Goal: Task Accomplishment & Management: Complete application form

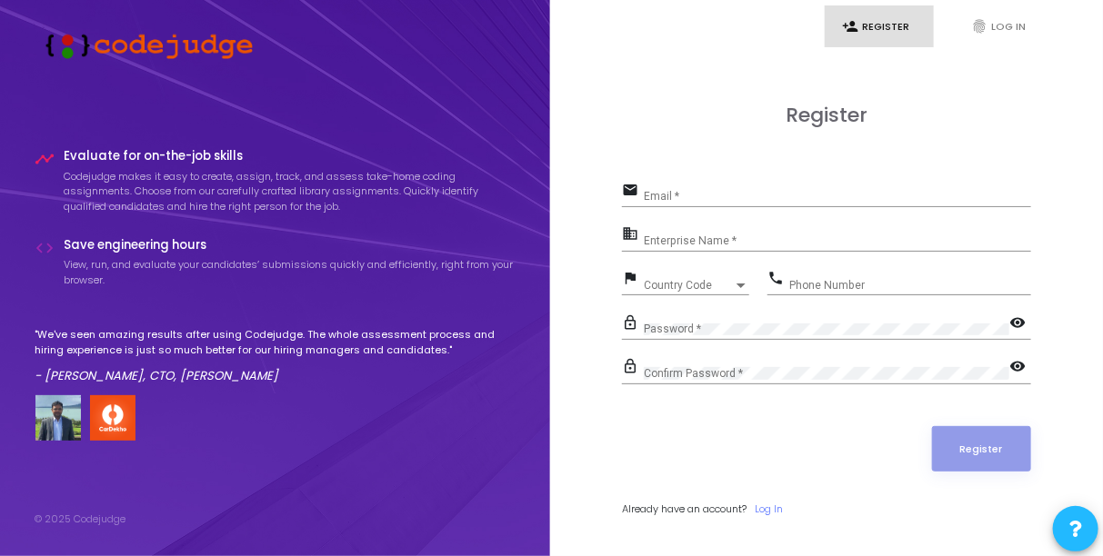
click at [877, 19] on link "person_add Register" at bounding box center [879, 26] width 109 height 43
click at [739, 206] on div "Email *" at bounding box center [837, 192] width 387 height 28
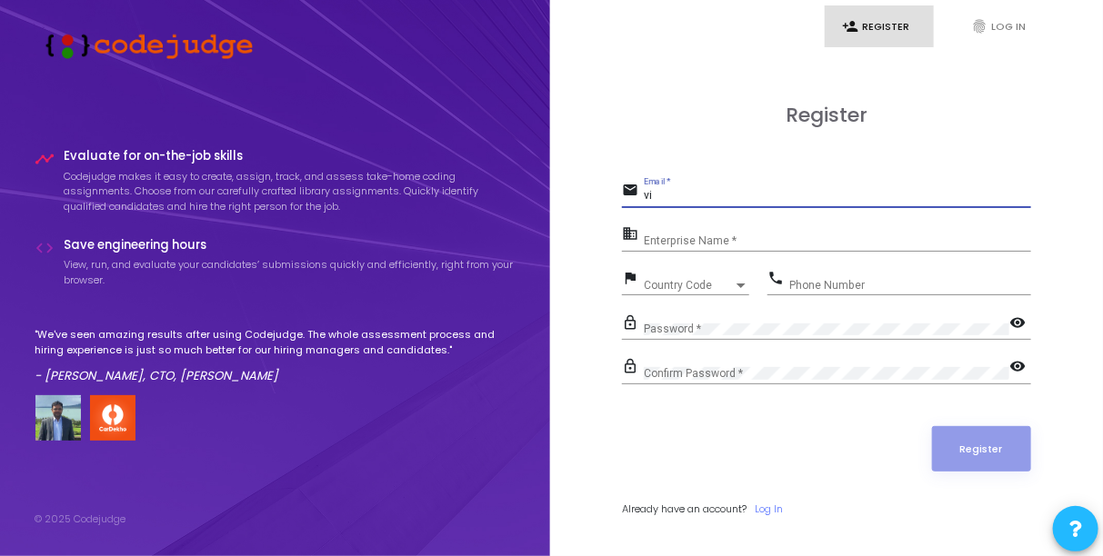
type input "[EMAIL_ADDRESS][DOMAIN_NAME]"
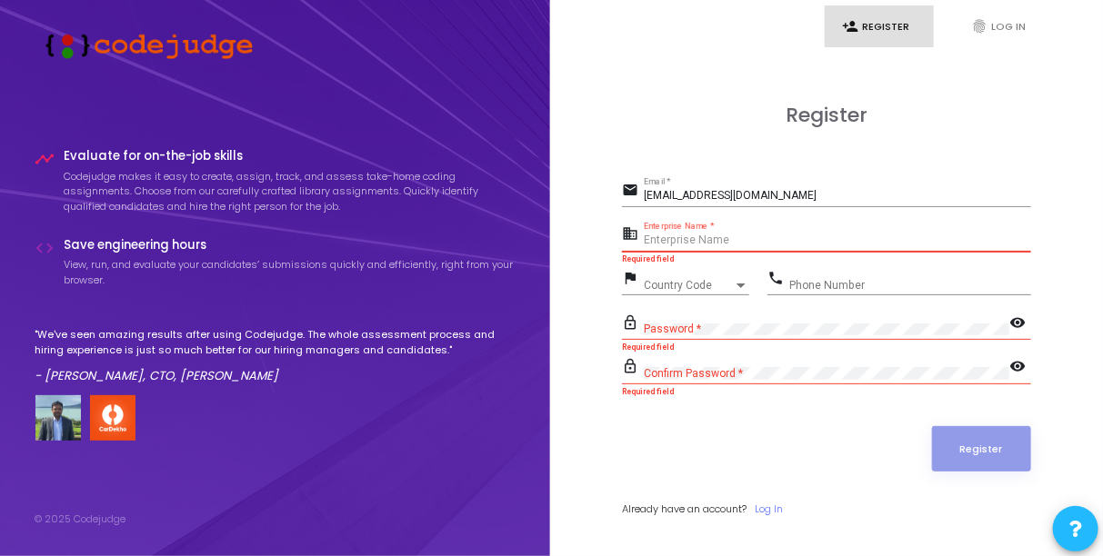
click at [758, 238] on input "Enterprise Name *" at bounding box center [837, 241] width 387 height 13
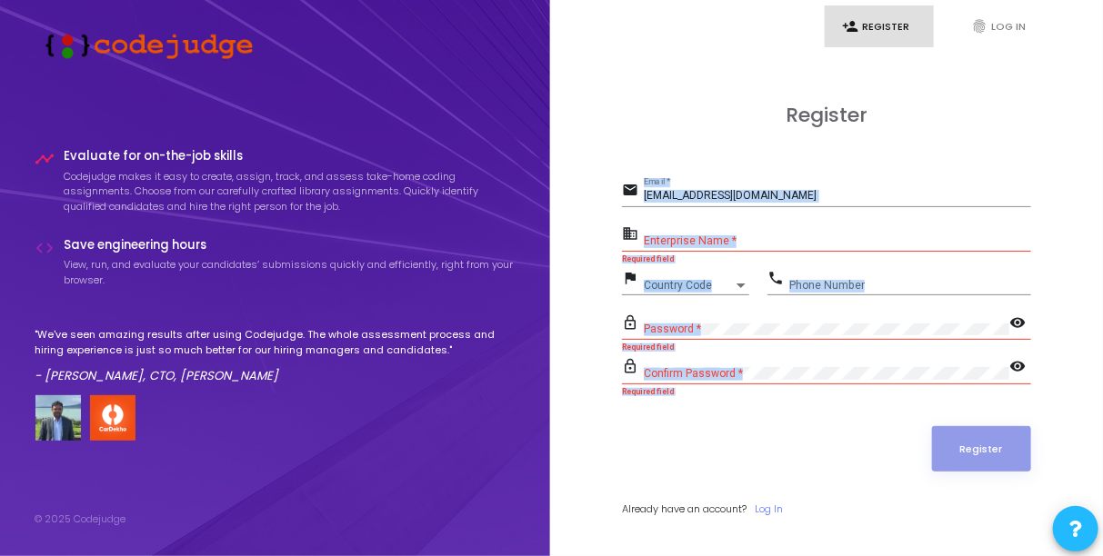
drag, startPoint x: 610, startPoint y: 160, endPoint x: 773, endPoint y: 396, distance: 287.0
click at [773, 396] on div "Register email [EMAIL_ADDRESS][DOMAIN_NAME] Email * business Enterprise Name * …" at bounding box center [826, 331] width 513 height 556
copy form "Email * business Enterprise Name * Required field flag Country Code Country Cod…"
click at [751, 229] on div "Enterprise Name *" at bounding box center [837, 237] width 387 height 28
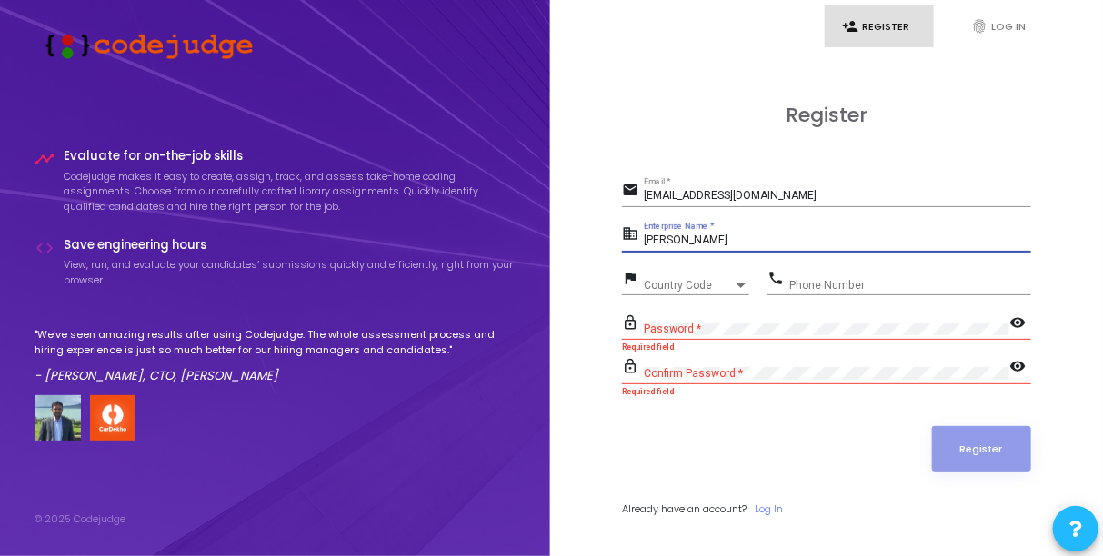
type input "[PERSON_NAME]"
click at [729, 286] on div "Country Code" at bounding box center [688, 285] width 89 height 11
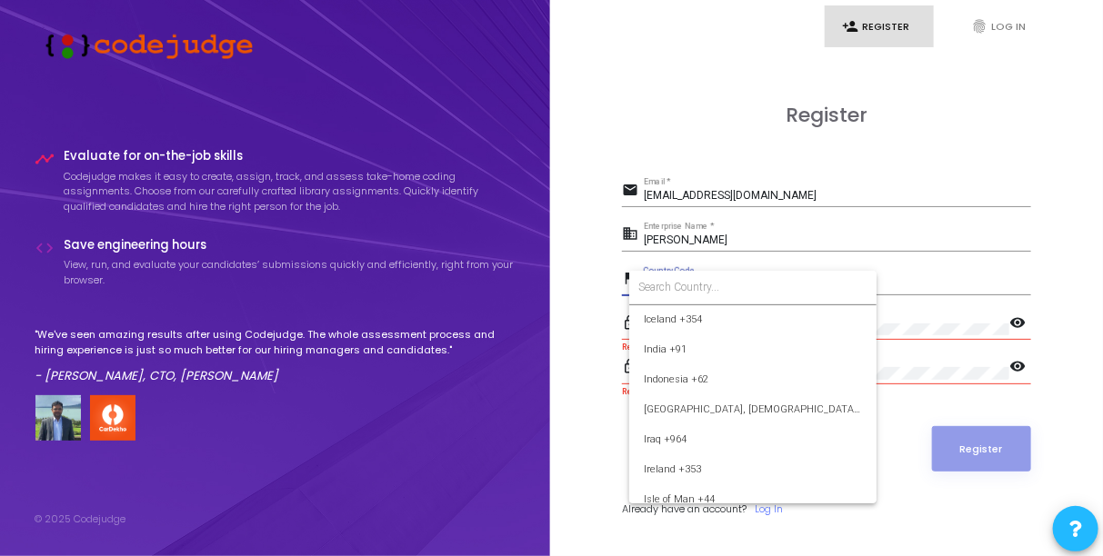
scroll to position [2852, 0]
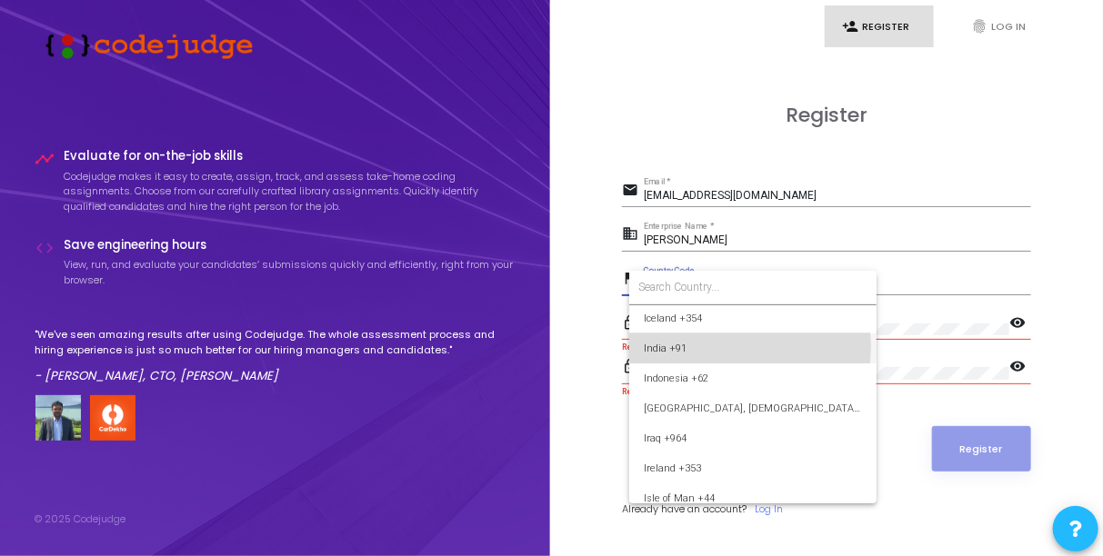
click at [724, 346] on span "India +91" at bounding box center [753, 349] width 218 height 30
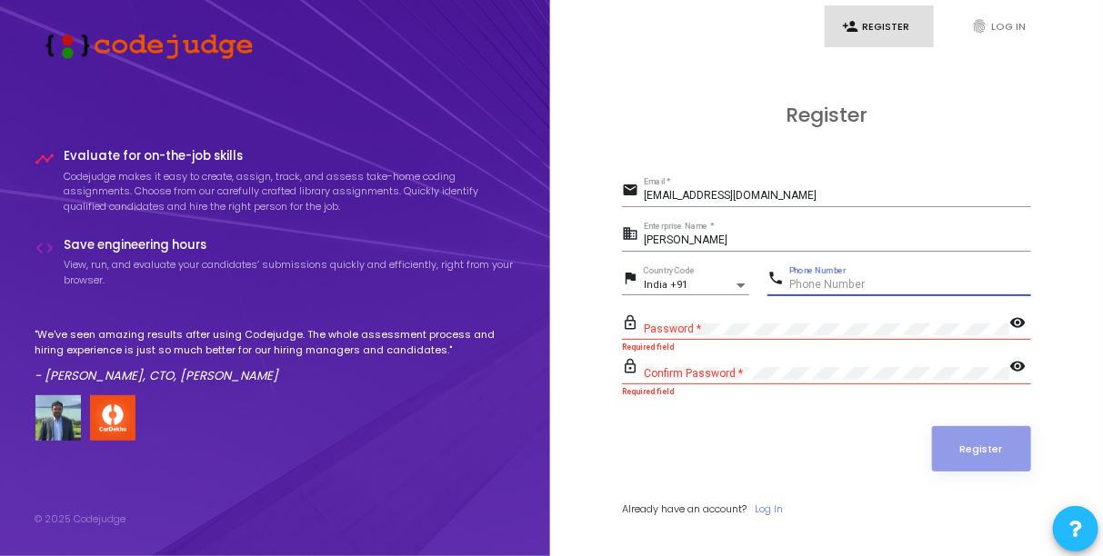
click at [803, 285] on input "Phone Number" at bounding box center [910, 285] width 242 height 13
type input "9717764515"
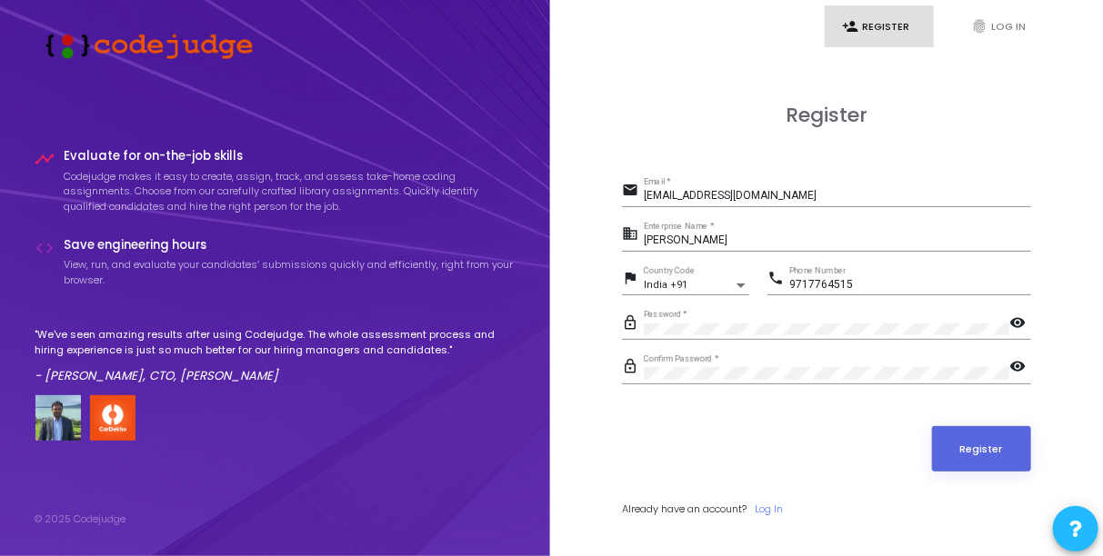
click at [1002, 364] on div "Confirm Password *" at bounding box center [827, 370] width 366 height 28
click at [1013, 366] on mat-icon "visibility" at bounding box center [1020, 368] width 22 height 22
click at [993, 438] on button "Register" at bounding box center [982, 448] width 100 height 45
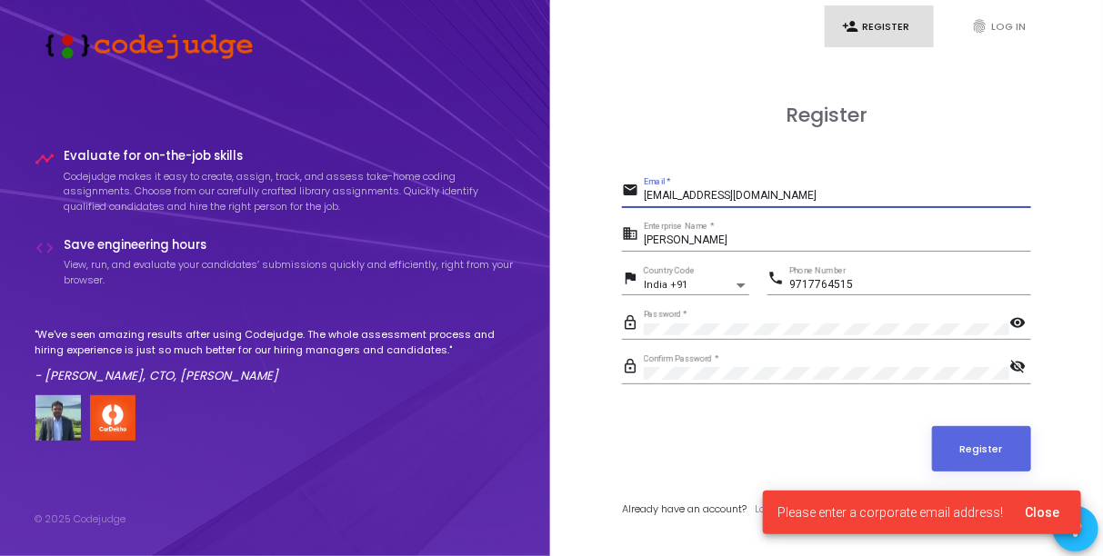
click at [793, 191] on input "[EMAIL_ADDRESS][DOMAIN_NAME]" at bounding box center [837, 196] width 387 height 13
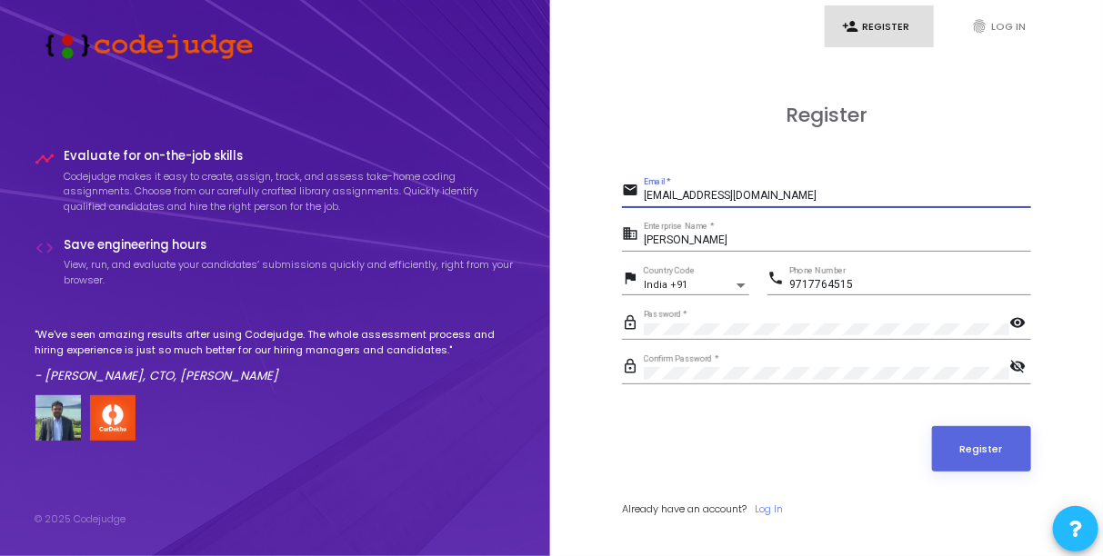
drag, startPoint x: 793, startPoint y: 191, endPoint x: 639, endPoint y: 199, distance: 153.9
click at [639, 199] on div "email [EMAIL_ADDRESS][DOMAIN_NAME] Email *" at bounding box center [826, 192] width 409 height 29
click at [782, 131] on div "Register email [EMAIL_ADDRESS][DOMAIN_NAME] Email * business [PERSON_NAME] Ente…" at bounding box center [826, 331] width 409 height 454
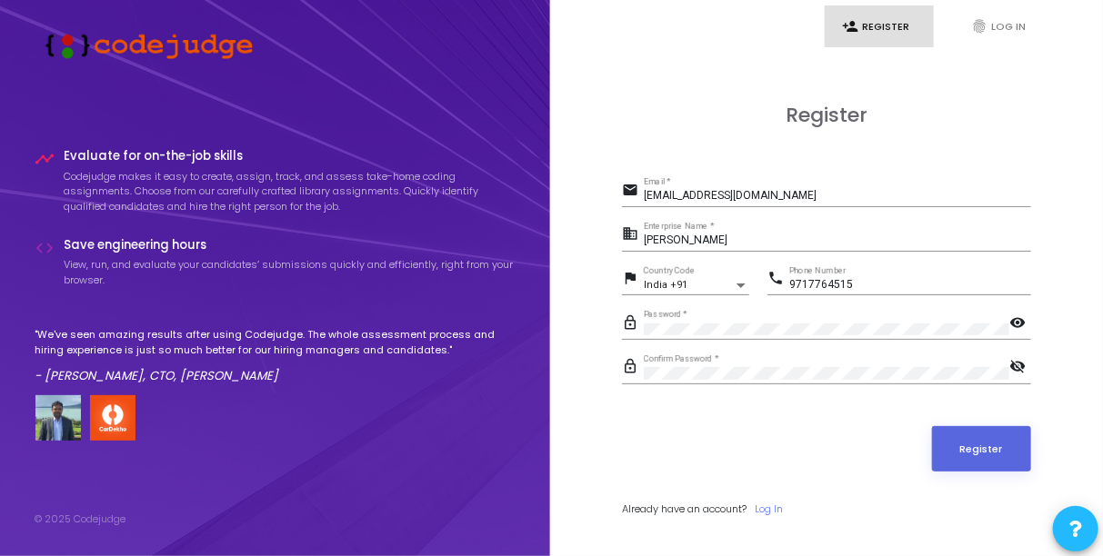
scroll to position [52, 0]
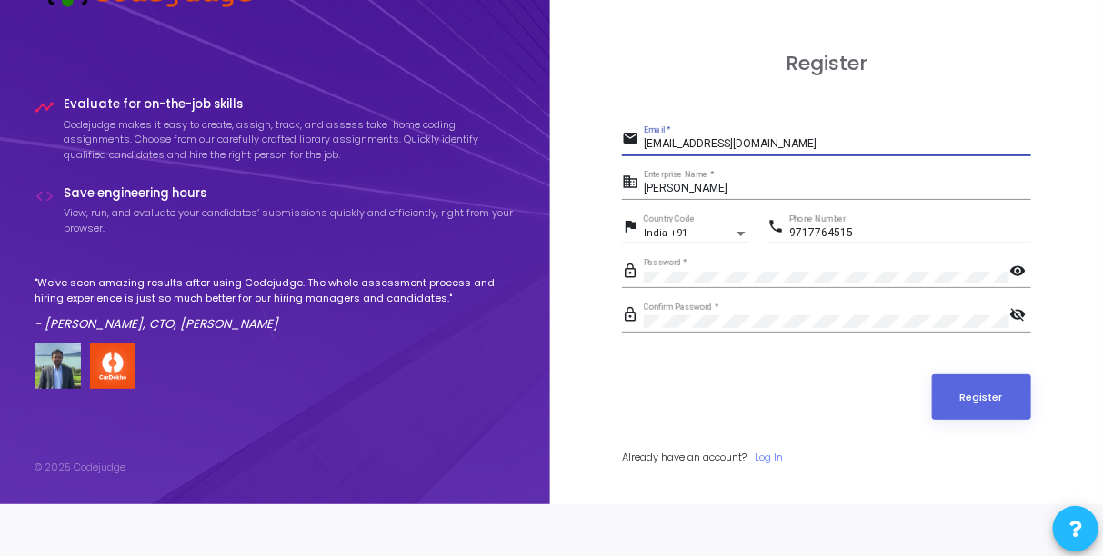
click at [828, 147] on input "[EMAIL_ADDRESS][DOMAIN_NAME]" at bounding box center [837, 144] width 387 height 13
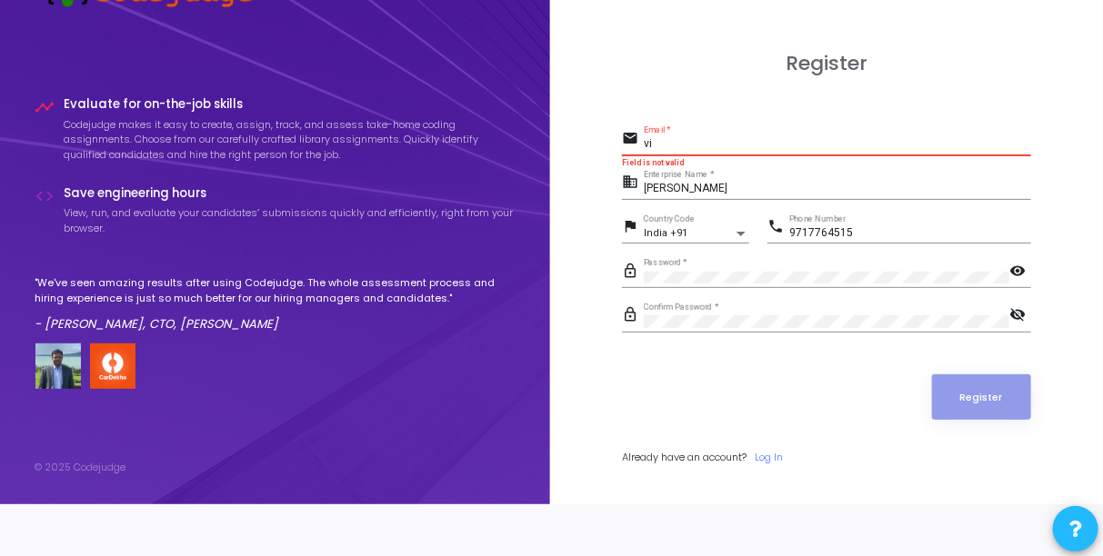
type input "v"
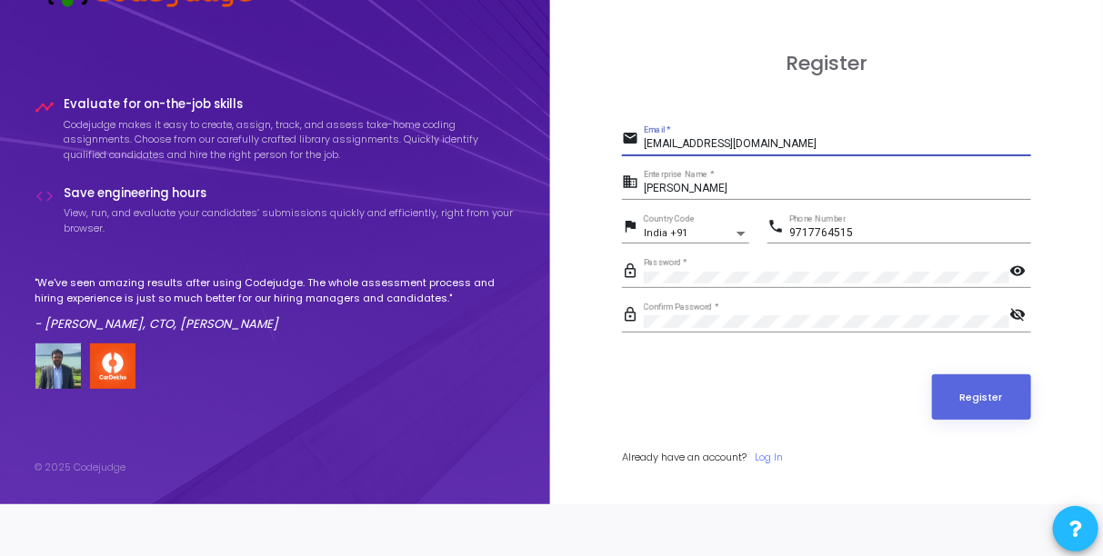
type input "[EMAIL_ADDRESS][DOMAIN_NAME]"
click at [817, 378] on div "Register" at bounding box center [826, 397] width 409 height 45
drag, startPoint x: 826, startPoint y: 137, endPoint x: 789, endPoint y: 158, distance: 42.0
click at [789, 158] on div "email [EMAIL_ADDRESS][DOMAIN_NAME] Email *" at bounding box center [826, 147] width 409 height 42
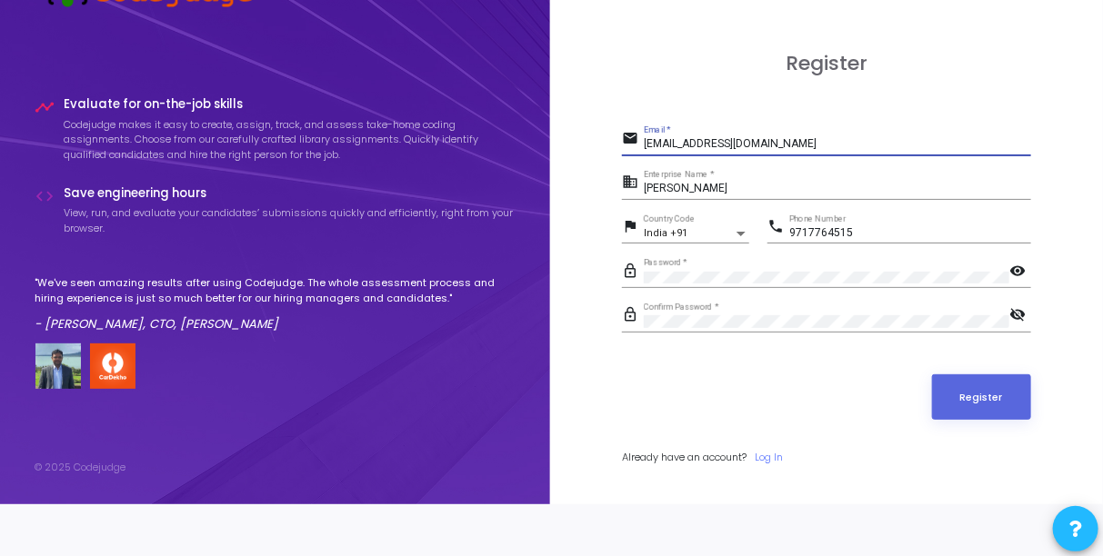
click at [814, 143] on input "[EMAIL_ADDRESS][DOMAIN_NAME]" at bounding box center [837, 144] width 387 height 13
drag, startPoint x: 814, startPoint y: 143, endPoint x: 404, endPoint y: 139, distance: 410.1
click at [404, 139] on div "timeline Evaluate for on-the-job skills Codejudge makes it easy to create, assi…" at bounding box center [551, 226] width 1103 height 556
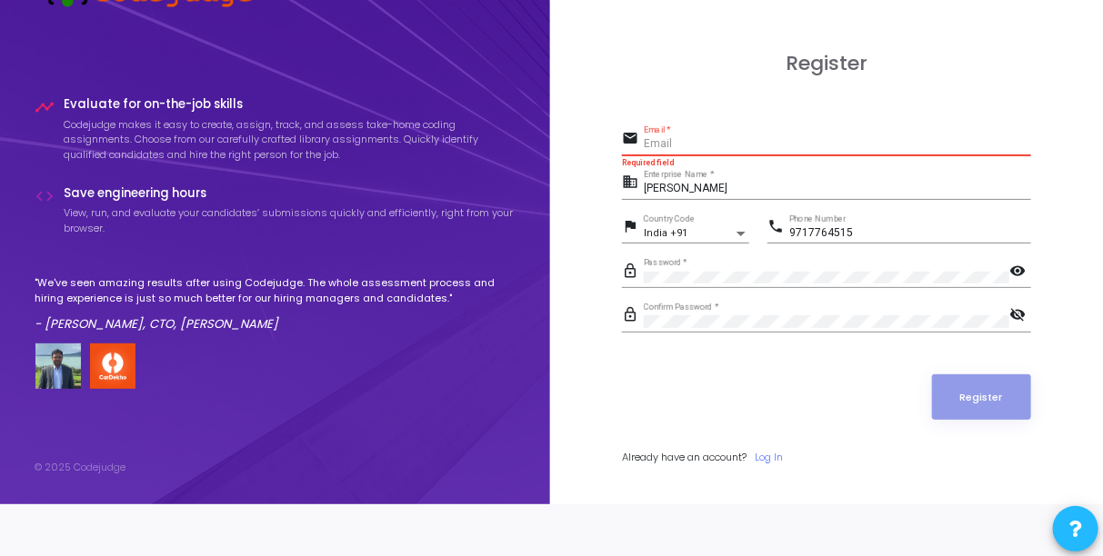
click at [699, 147] on input "Email *" at bounding box center [837, 144] width 387 height 13
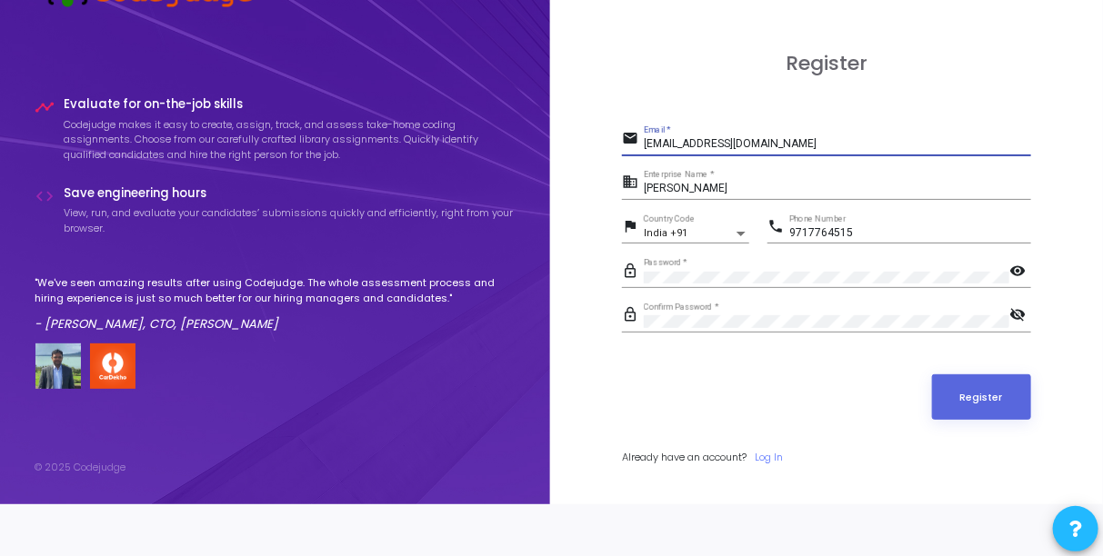
scroll to position [0, 0]
drag, startPoint x: 803, startPoint y: 145, endPoint x: 657, endPoint y: 154, distance: 145.8
click at [657, 154] on div "[EMAIL_ADDRESS][DOMAIN_NAME] Email *" at bounding box center [837, 140] width 387 height 28
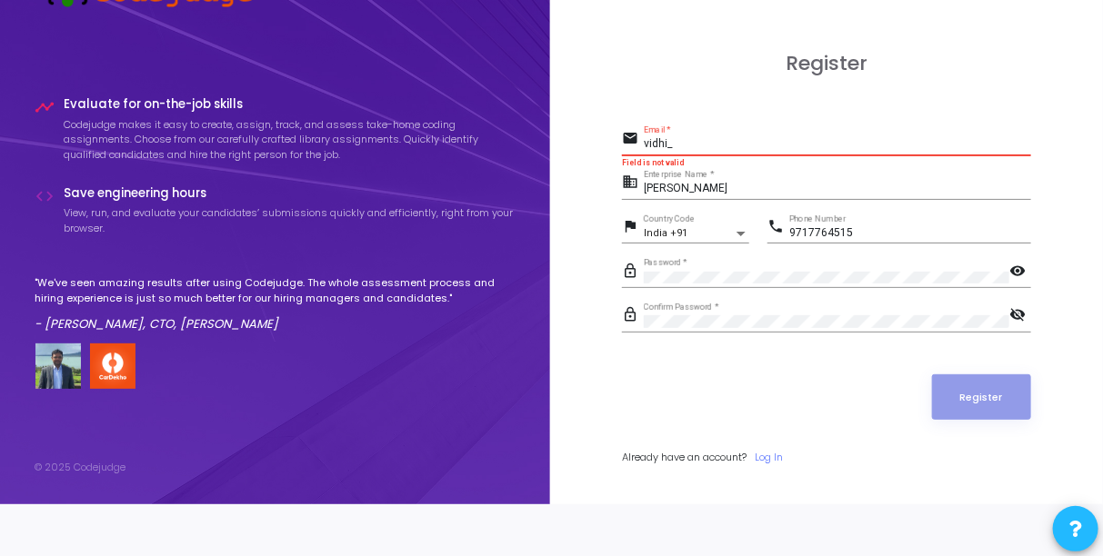
type input "[EMAIL_ADDRESS][DOMAIN_NAME]"
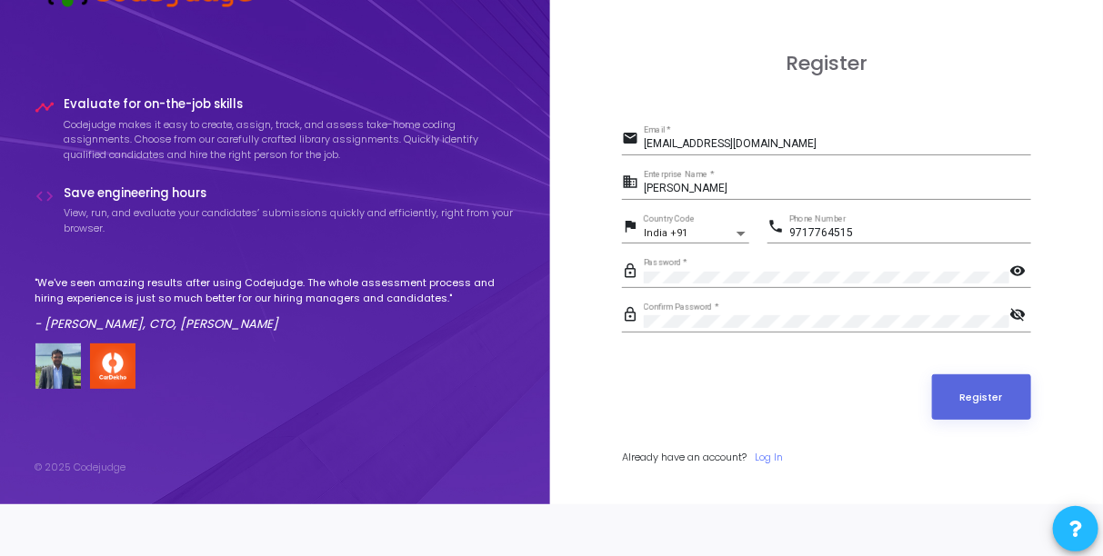
click at [776, 407] on div "Register" at bounding box center [826, 397] width 409 height 45
click at [1015, 280] on mat-icon "visibility" at bounding box center [1020, 273] width 22 height 22
click at [986, 372] on form "email [EMAIL_ADDRESS][DOMAIN_NAME] Email * business [PERSON_NAME] Enterprise Na…" at bounding box center [826, 295] width 409 height 339
click at [983, 394] on button "Register" at bounding box center [982, 397] width 100 height 45
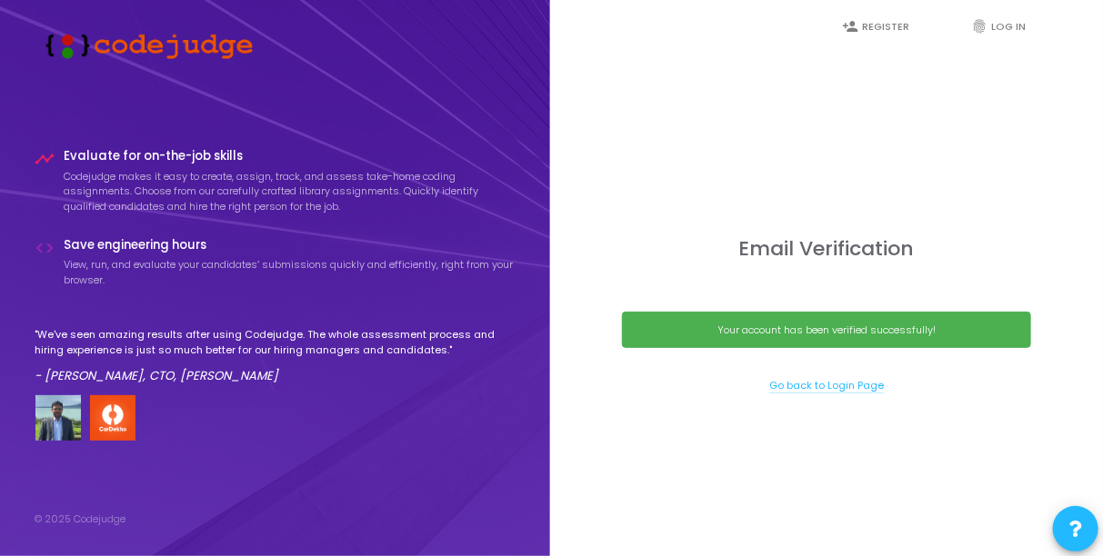
click at [859, 389] on link "Go back to Login Page" at bounding box center [826, 385] width 115 height 15
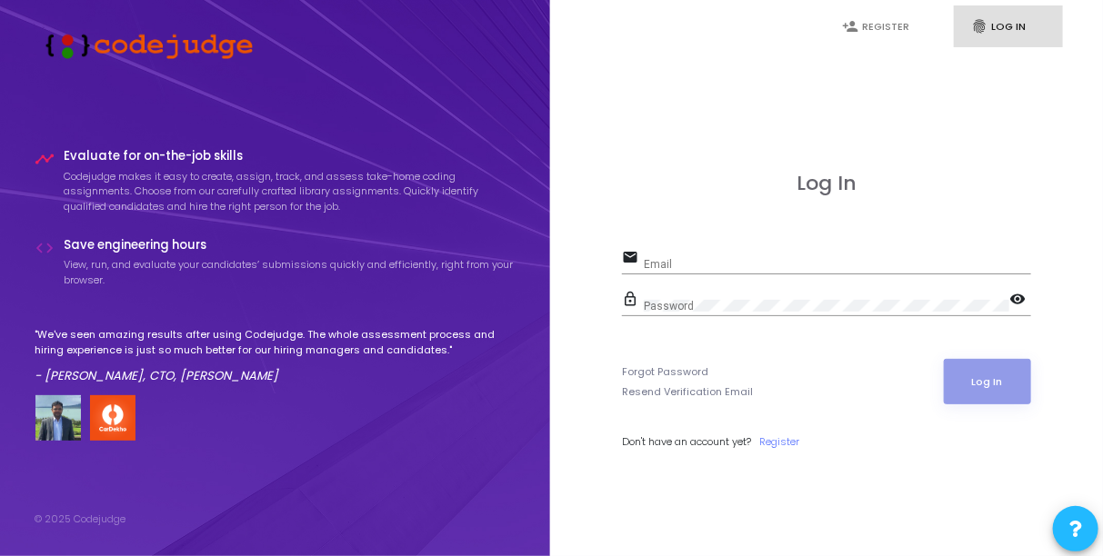
click at [812, 258] on input "Email" at bounding box center [837, 264] width 387 height 13
type input "[EMAIL_ADDRESS][DOMAIN_NAME]"
click at [756, 295] on div "Password" at bounding box center [827, 302] width 366 height 28
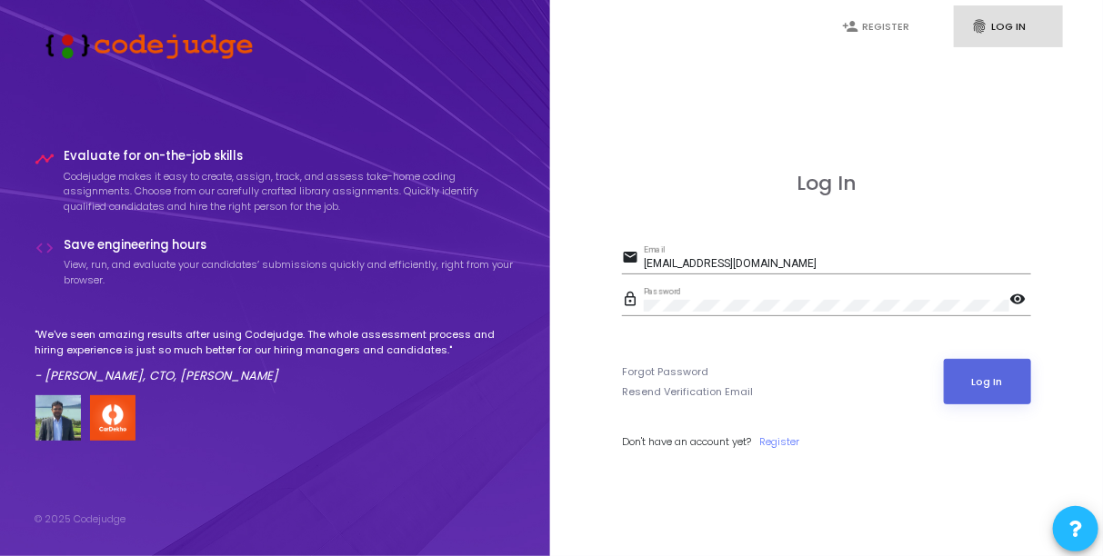
click at [1019, 306] on mat-icon "visibility" at bounding box center [1020, 301] width 22 height 22
click at [986, 374] on button "Log In" at bounding box center [988, 381] width 88 height 45
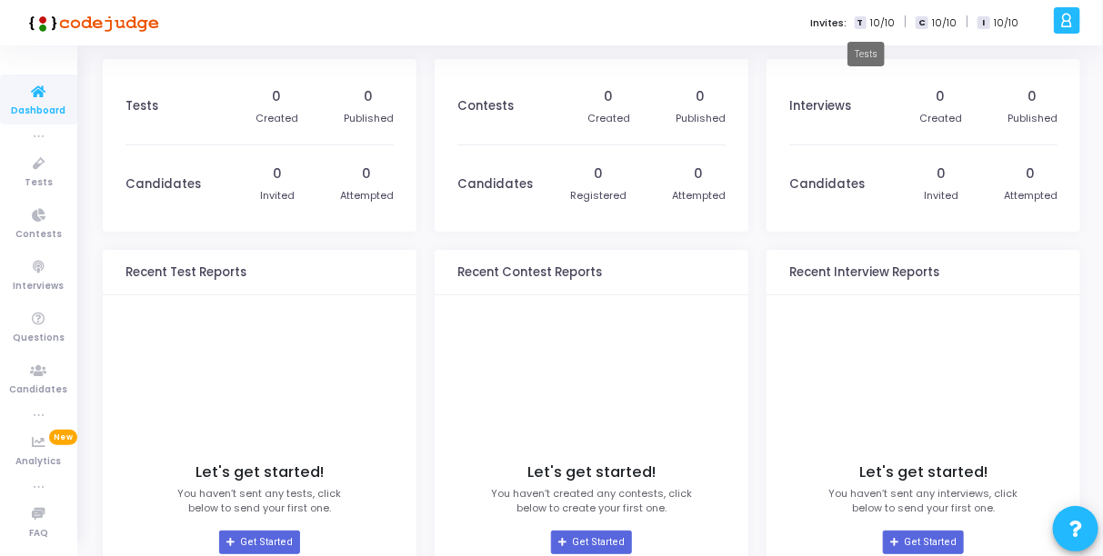
click at [867, 21] on span "T" at bounding box center [861, 23] width 12 height 14
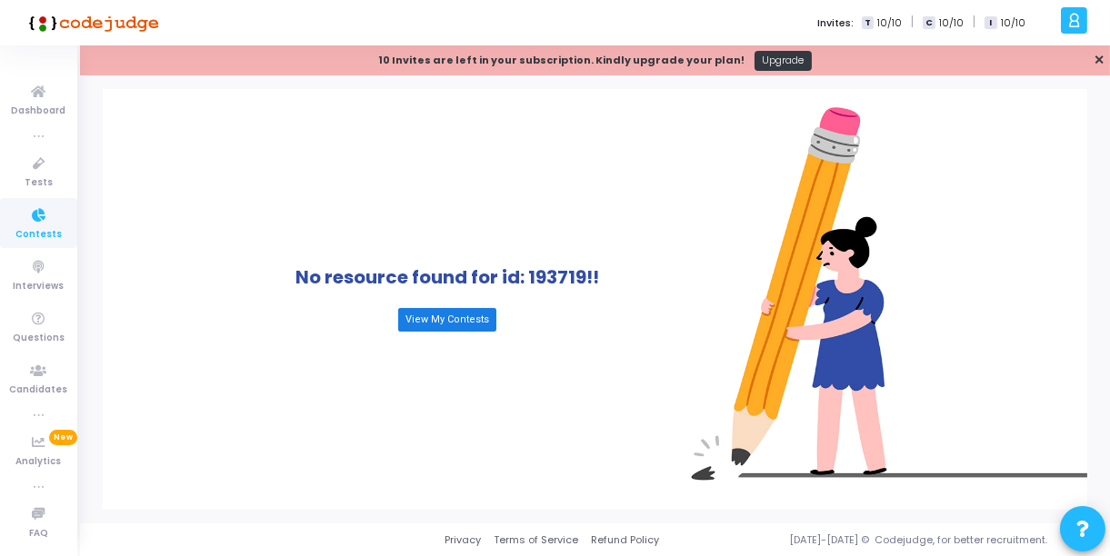
click at [425, 317] on link "View My Contests" at bounding box center [447, 320] width 98 height 24
